Goal: Task Accomplishment & Management: Manage account settings

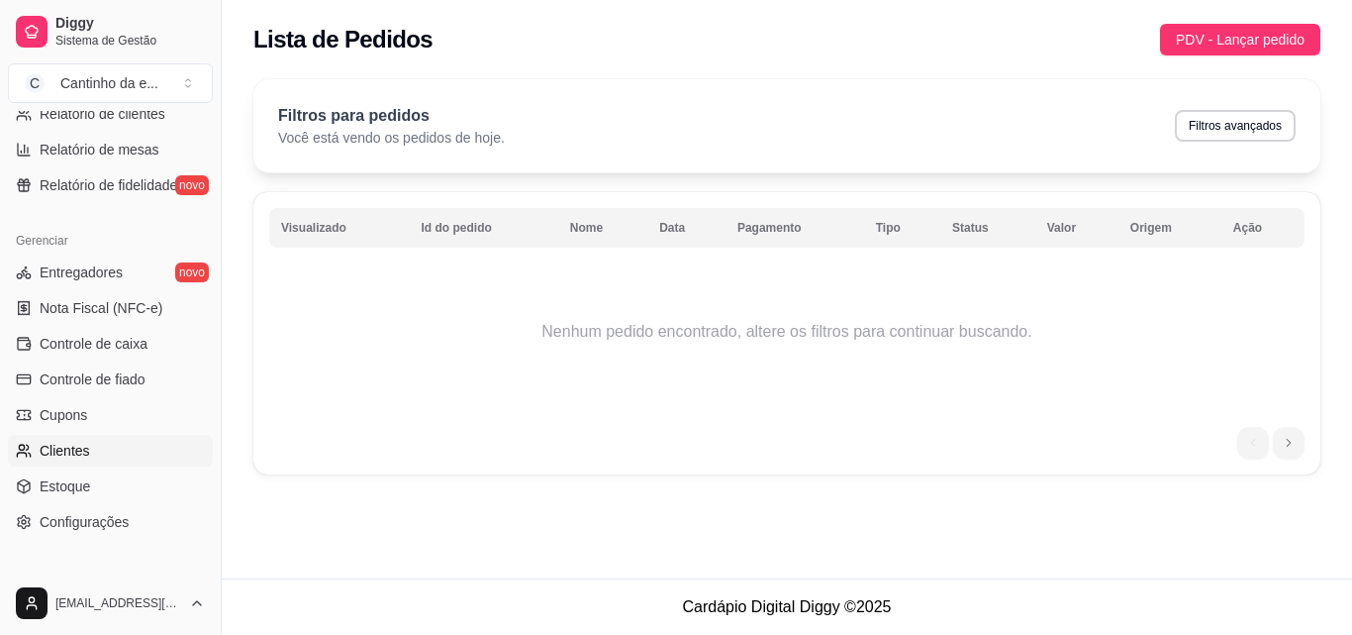
scroll to position [790, 0]
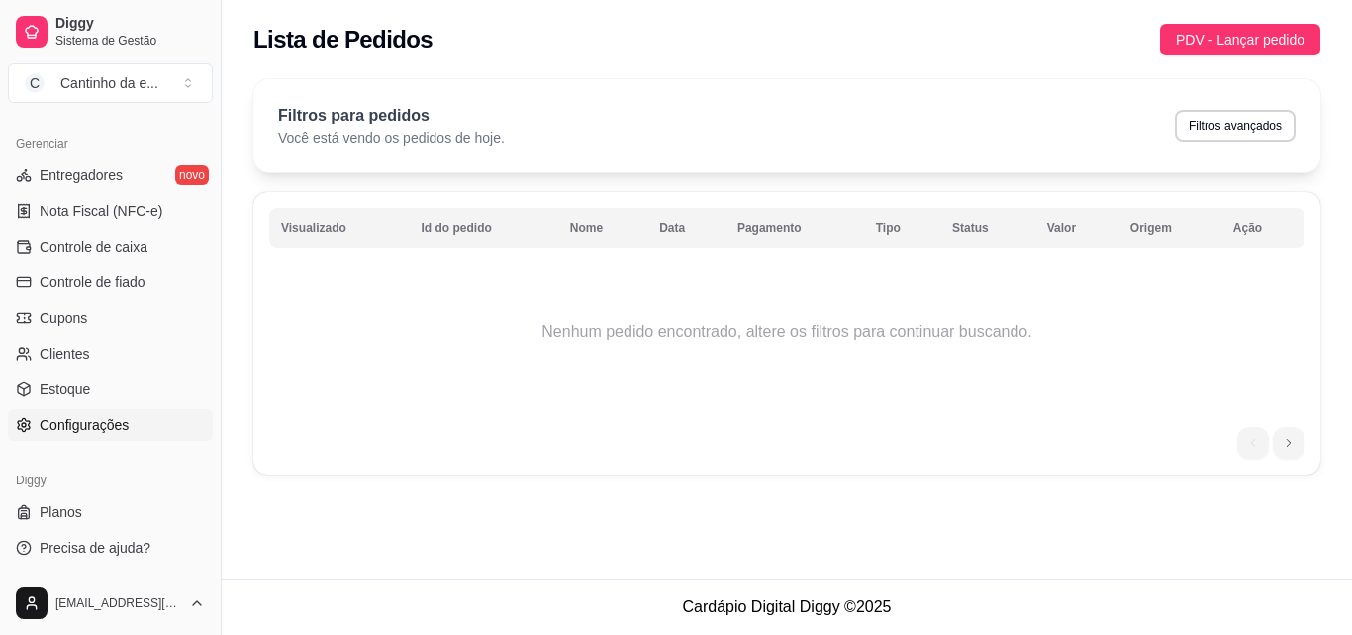
click at [84, 422] on span "Configurações" at bounding box center [84, 425] width 89 height 20
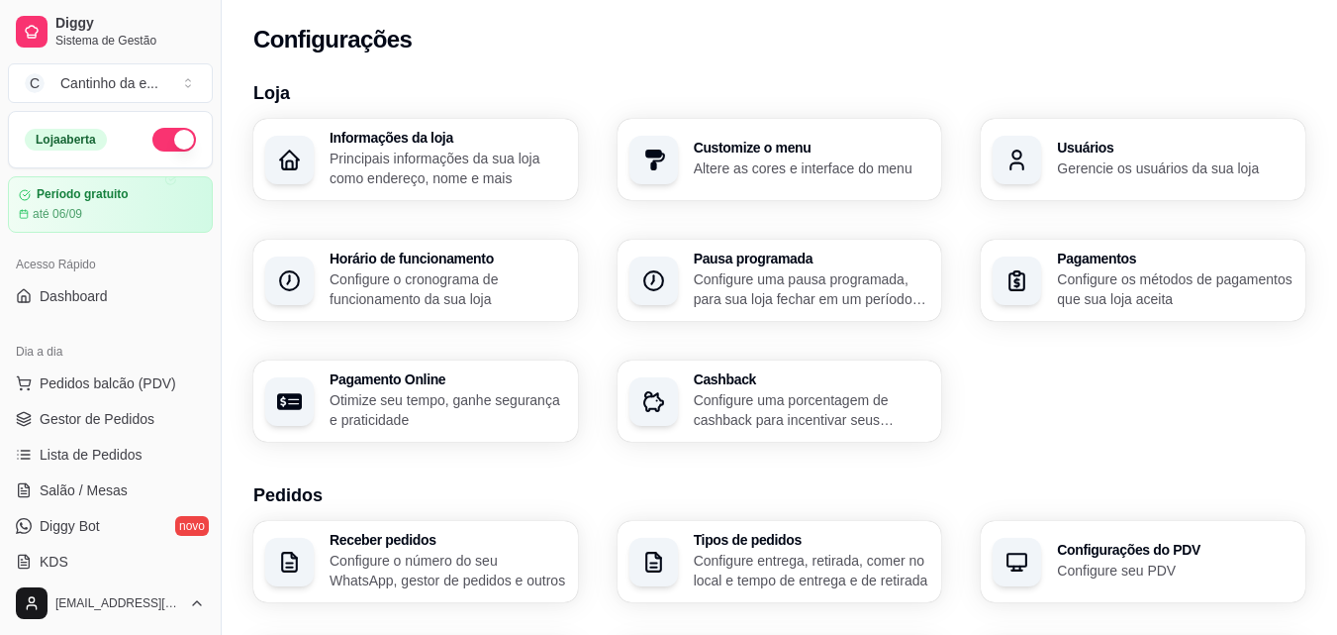
click at [486, 258] on h3 "Horário de funcionamento" at bounding box center [448, 258] width 237 height 14
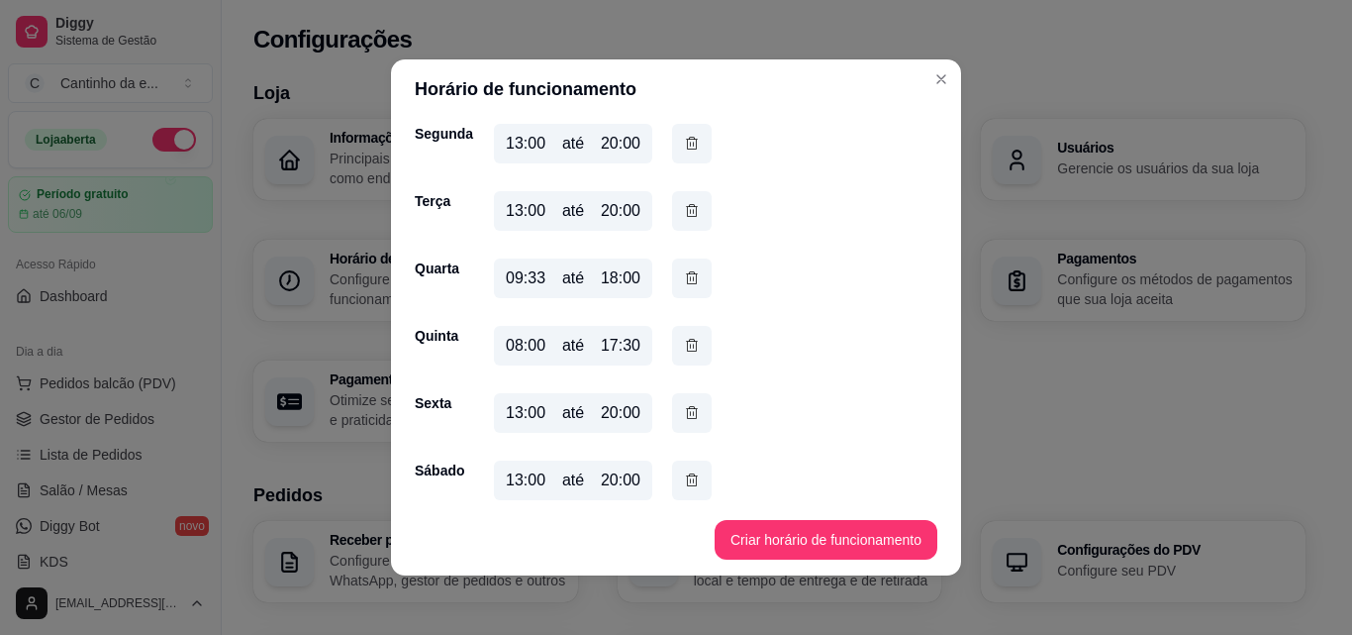
scroll to position [165, 0]
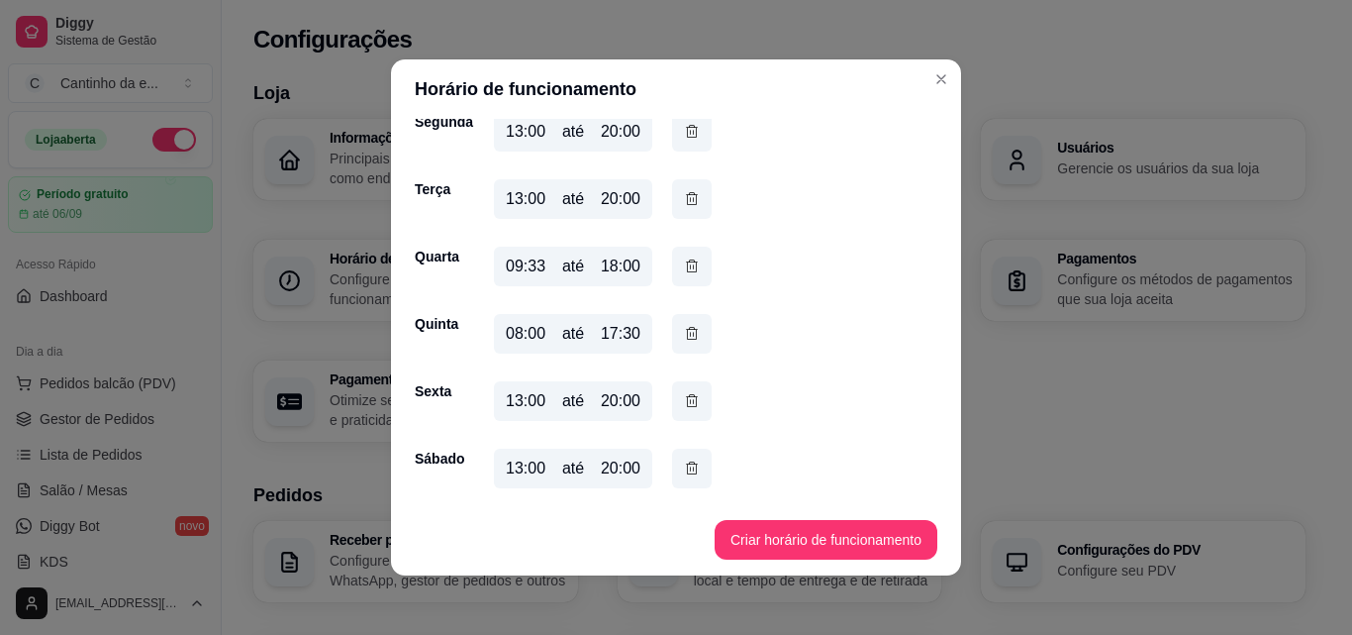
click at [512, 399] on div "13:00" at bounding box center [526, 401] width 40 height 24
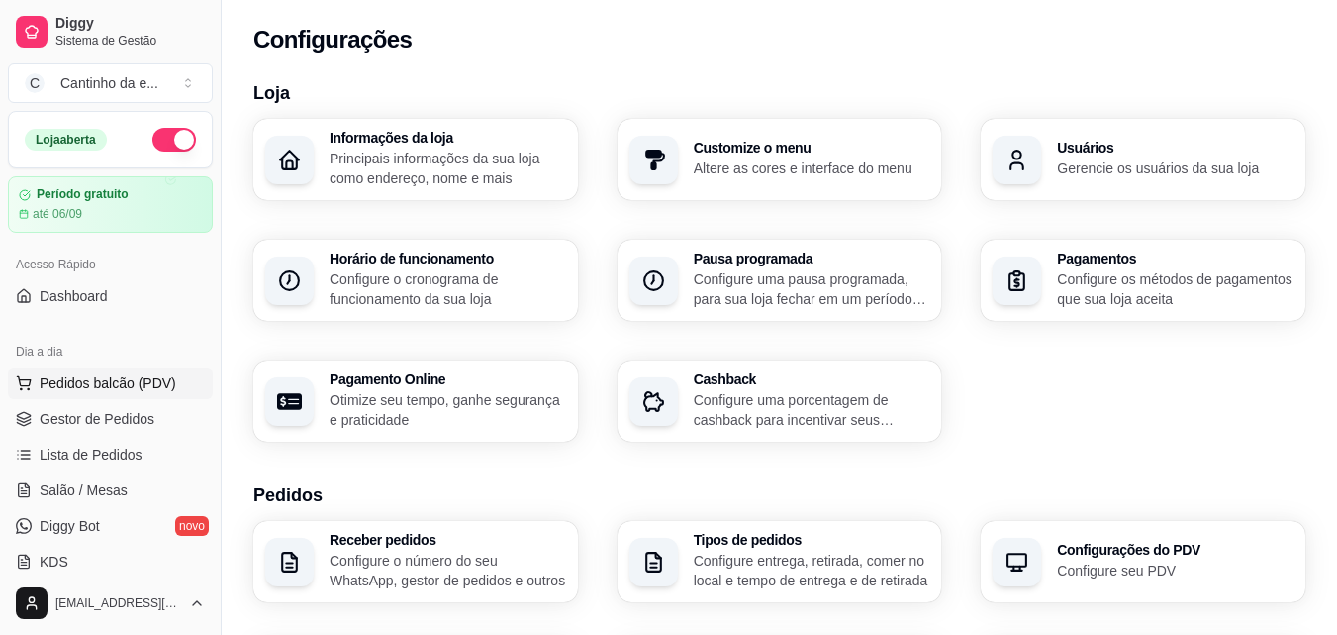
click at [67, 379] on span "Pedidos balcão (PDV)" at bounding box center [108, 383] width 137 height 20
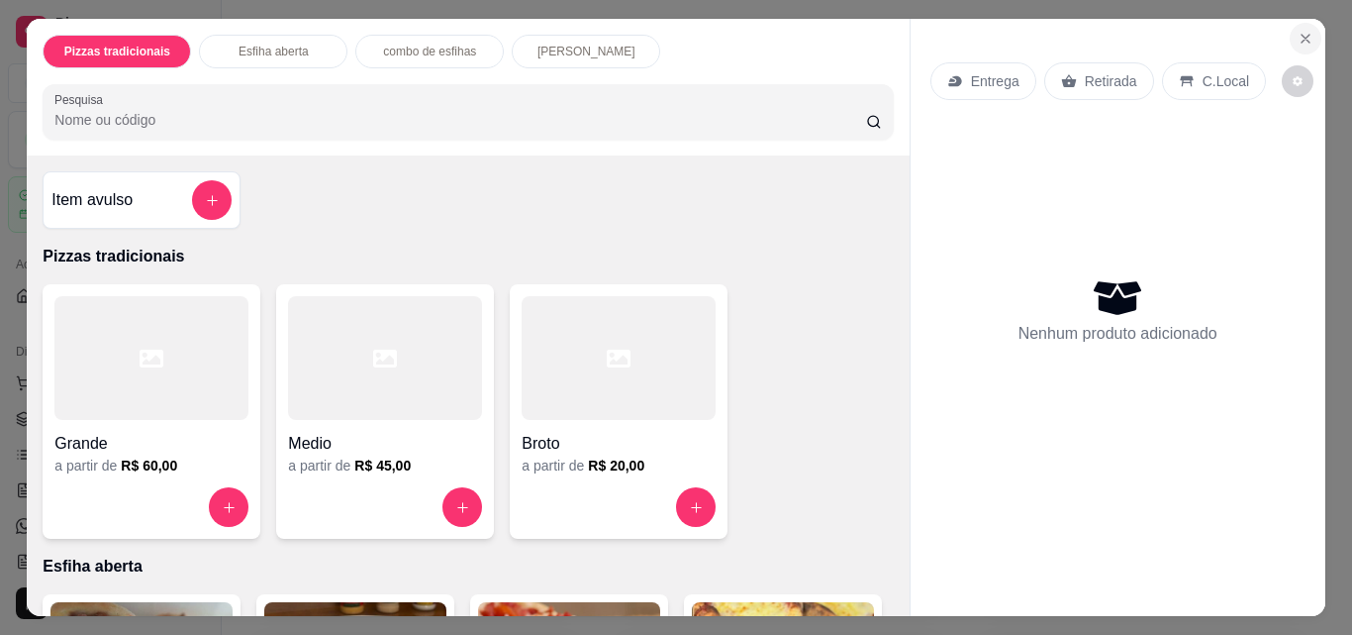
click at [1303, 39] on icon "Close" at bounding box center [1306, 39] width 16 height 16
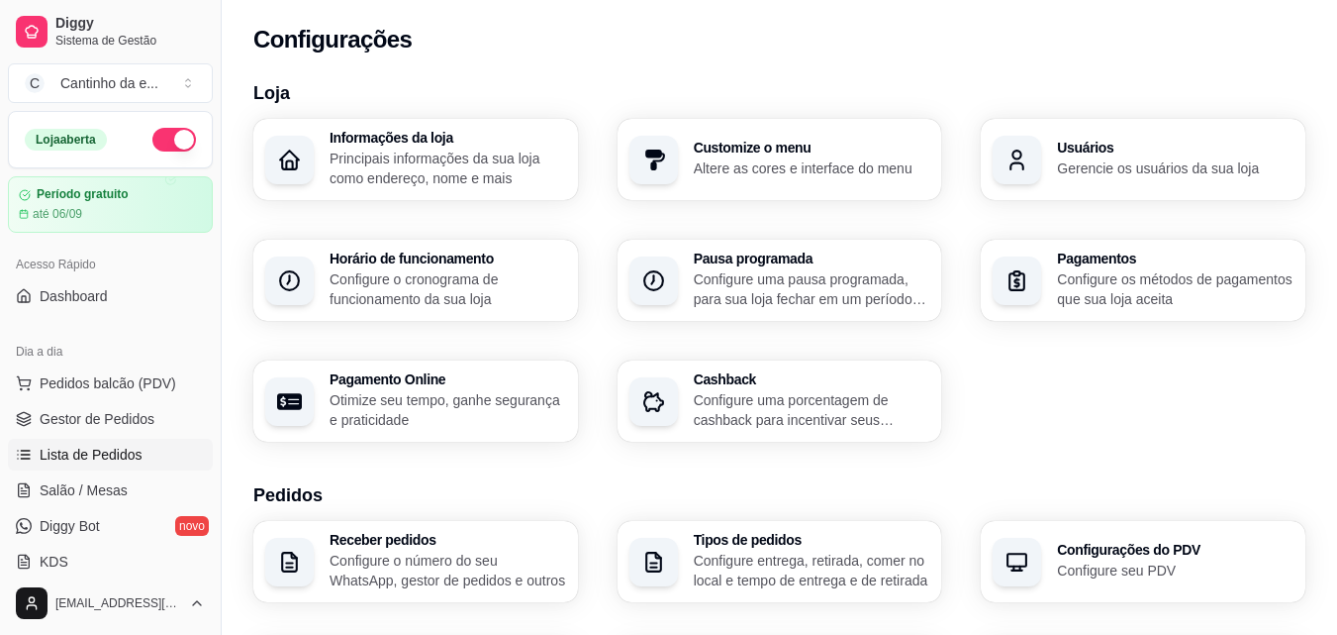
click at [113, 448] on span "Lista de Pedidos" at bounding box center [91, 454] width 103 height 20
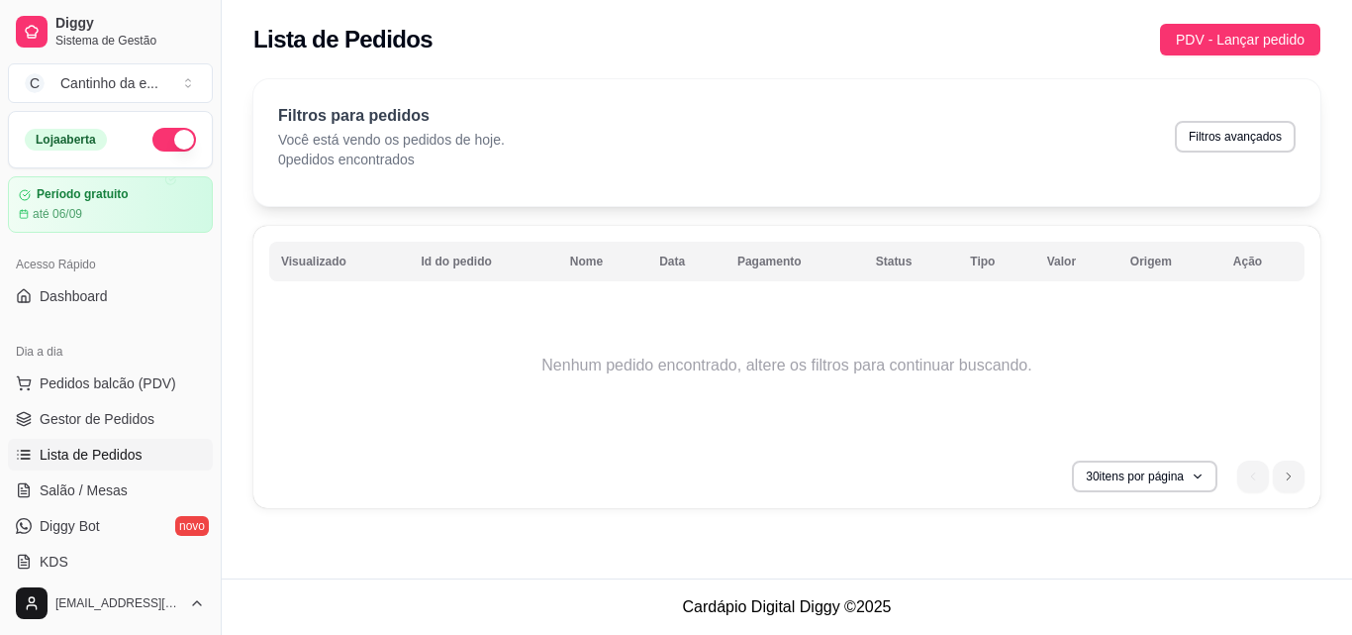
click at [136, 450] on span "Lista de Pedidos" at bounding box center [91, 454] width 103 height 20
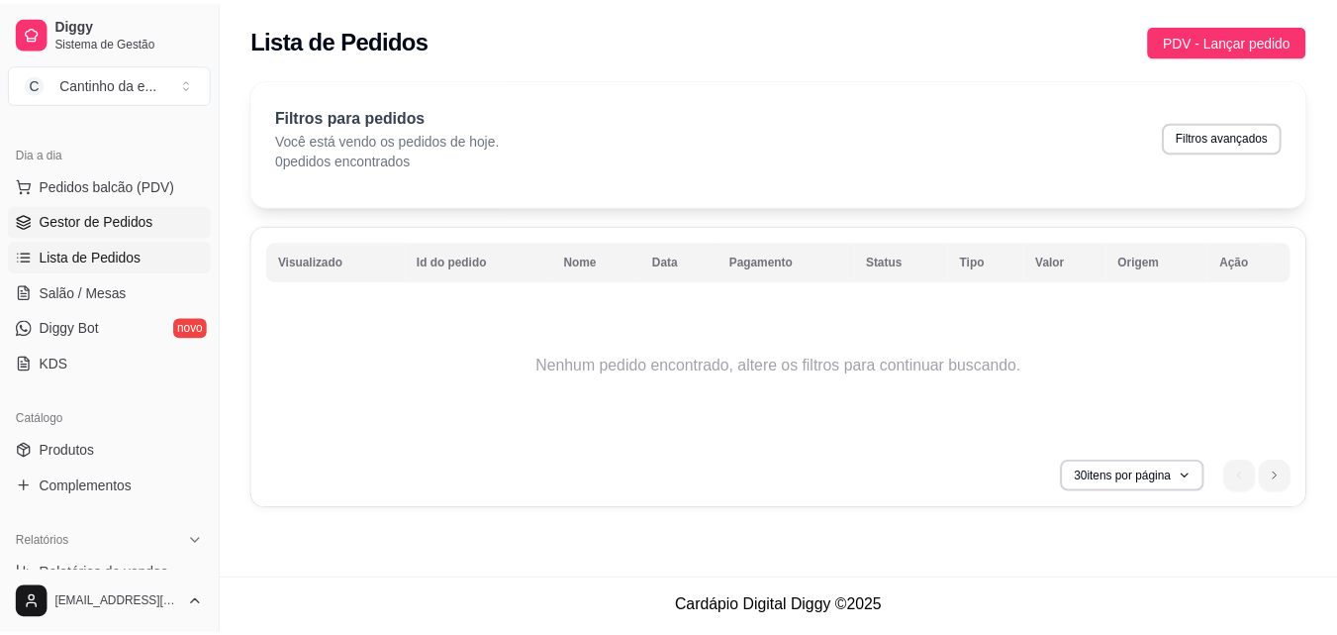
scroll to position [297, 0]
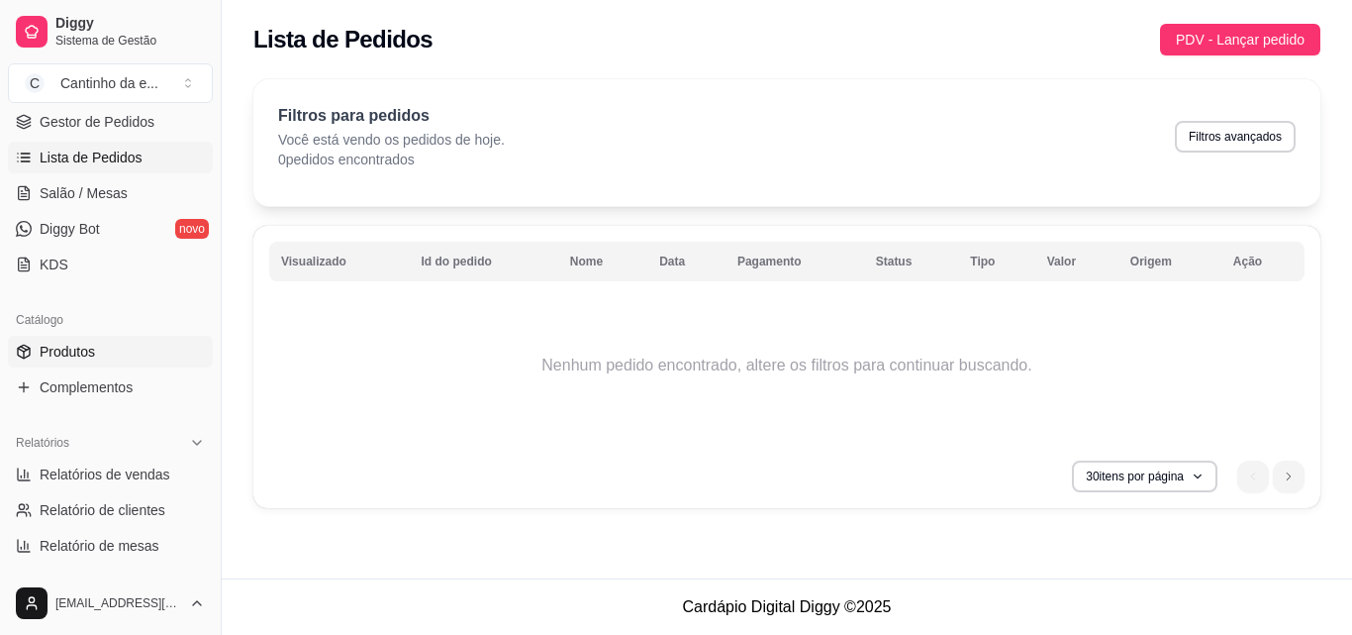
click at [115, 350] on link "Produtos" at bounding box center [110, 352] width 205 height 32
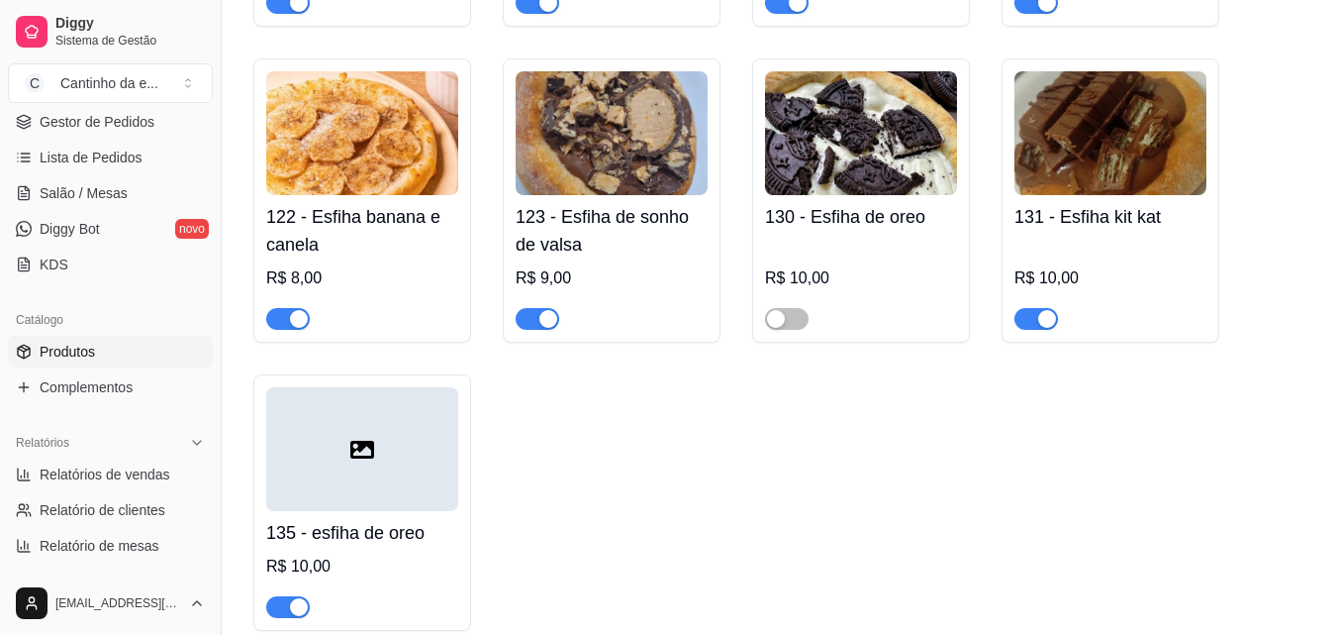
scroll to position [2178, 0]
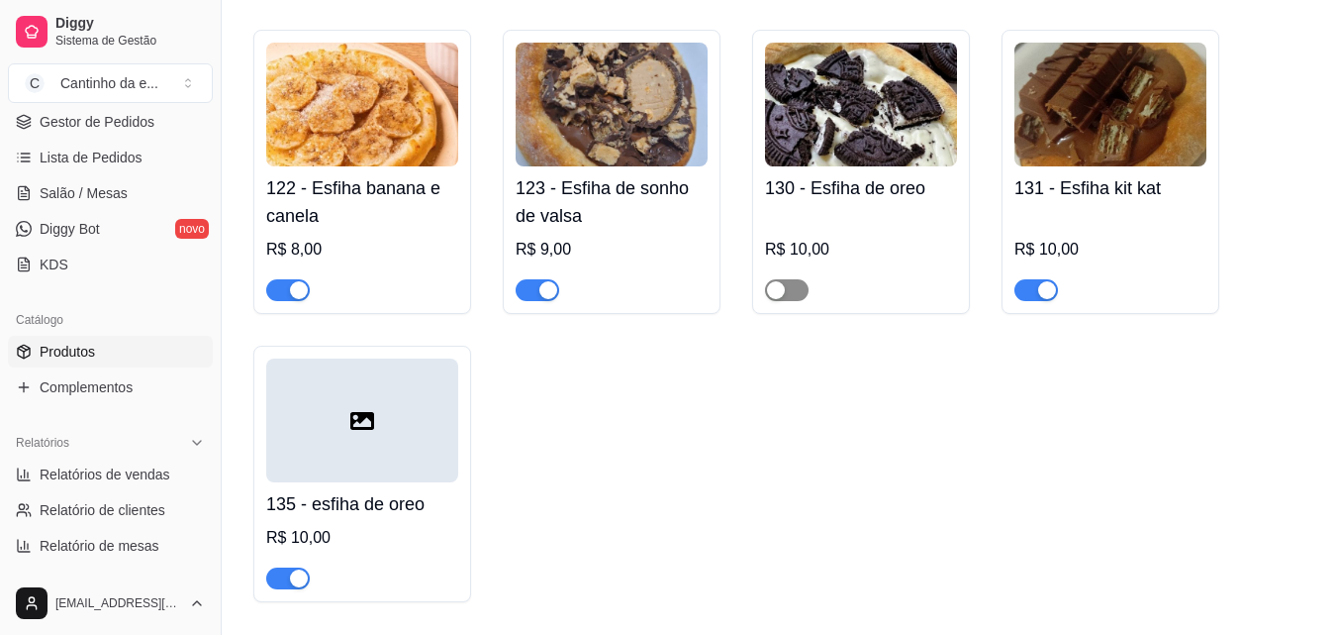
click at [786, 289] on button "button" at bounding box center [787, 290] width 44 height 22
click at [288, 294] on button "button" at bounding box center [288, 290] width 44 height 22
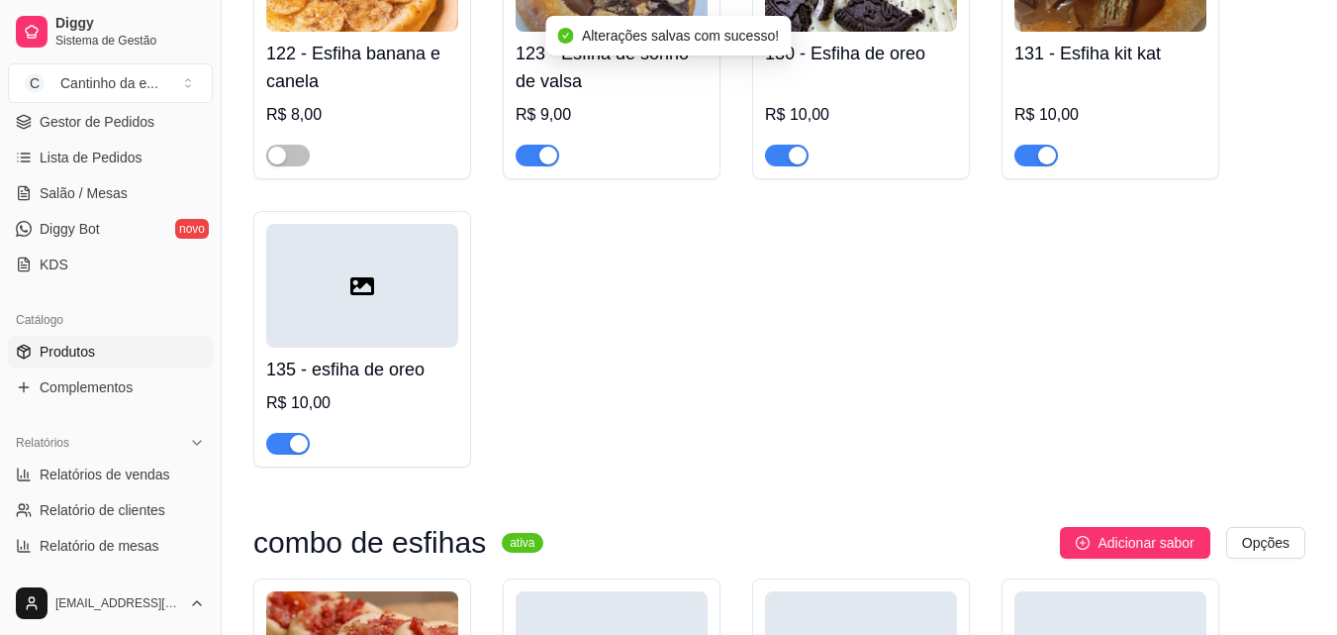
scroll to position [2277, 0]
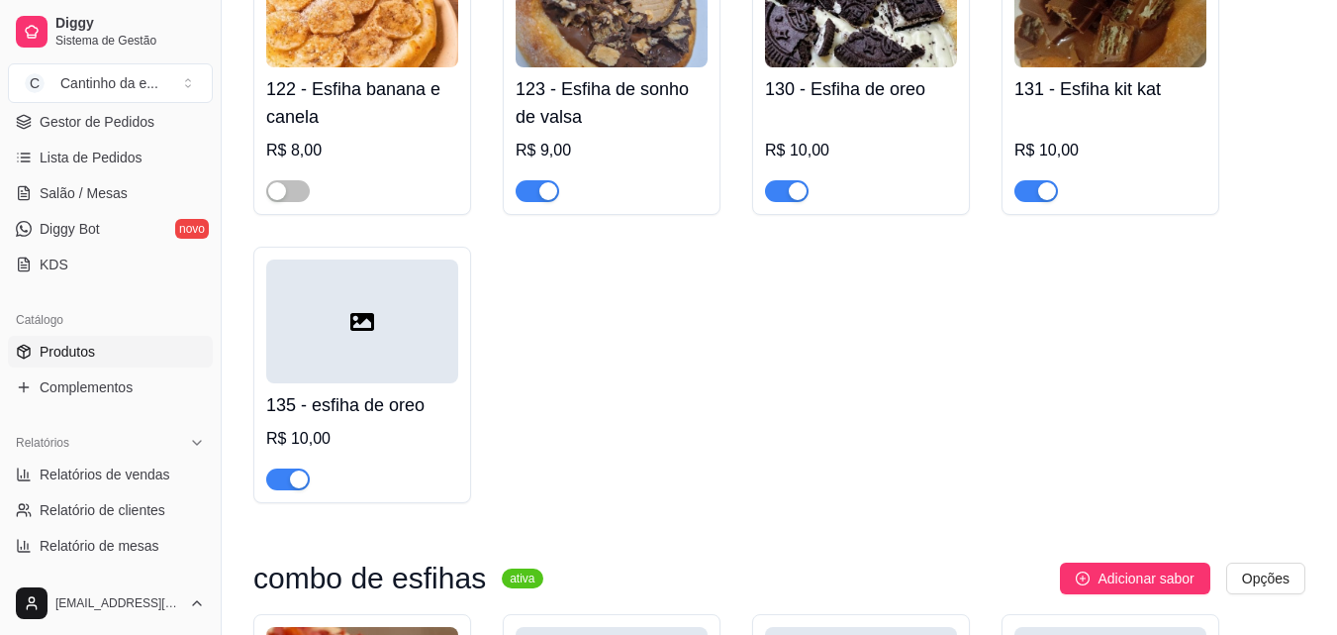
click at [783, 179] on div at bounding box center [861, 182] width 192 height 40
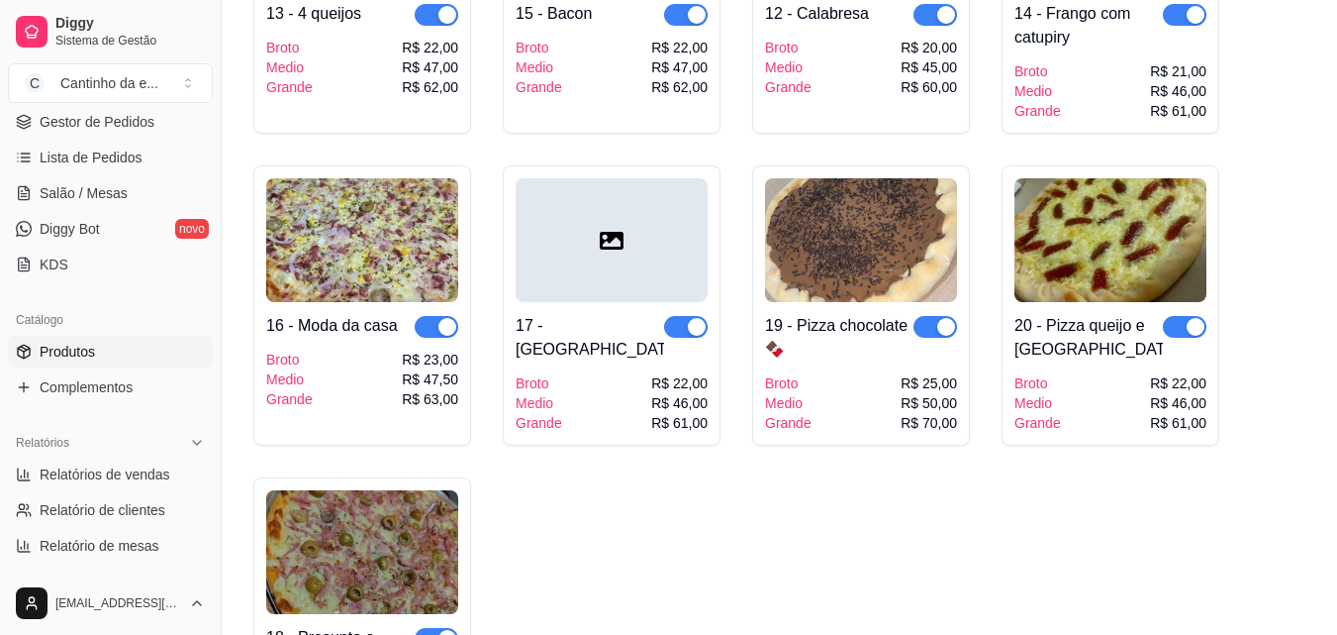
scroll to position [495, 0]
